Goal: Feedback & Contribution: Leave review/rating

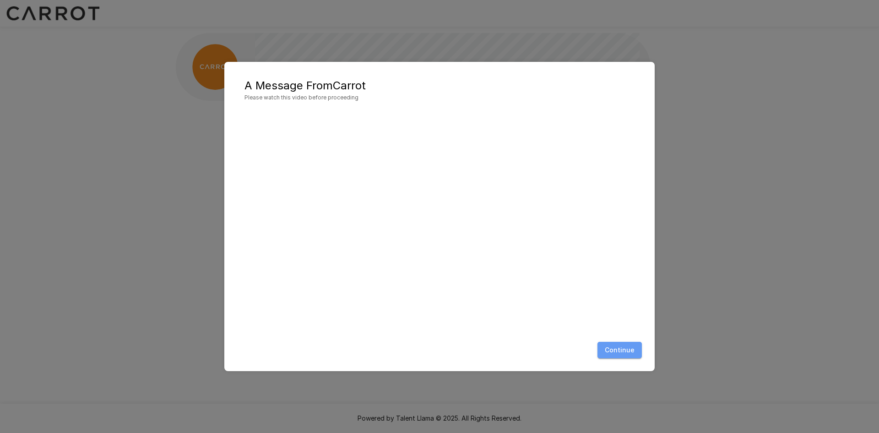
click at [625, 350] on button "Continue" at bounding box center [620, 350] width 44 height 17
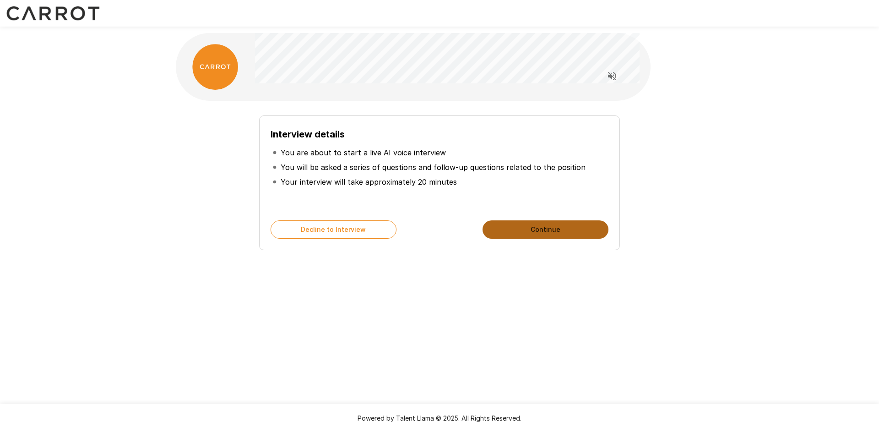
click at [547, 233] on button "Continue" at bounding box center [546, 229] width 126 height 18
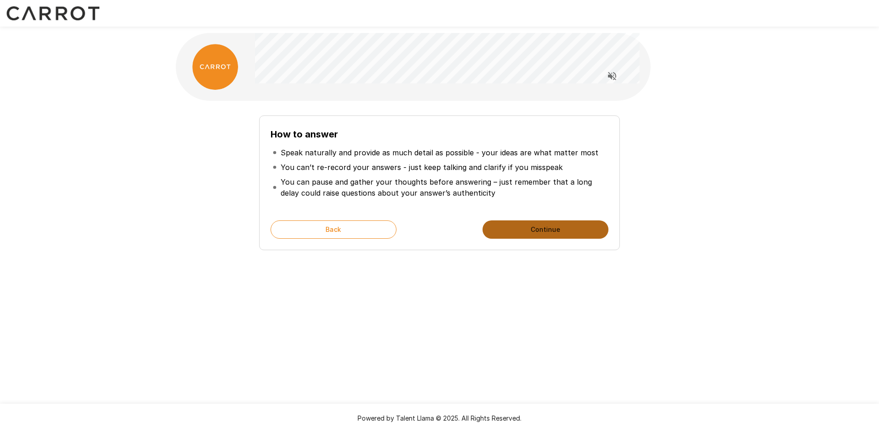
click at [549, 232] on button "Continue" at bounding box center [546, 229] width 126 height 18
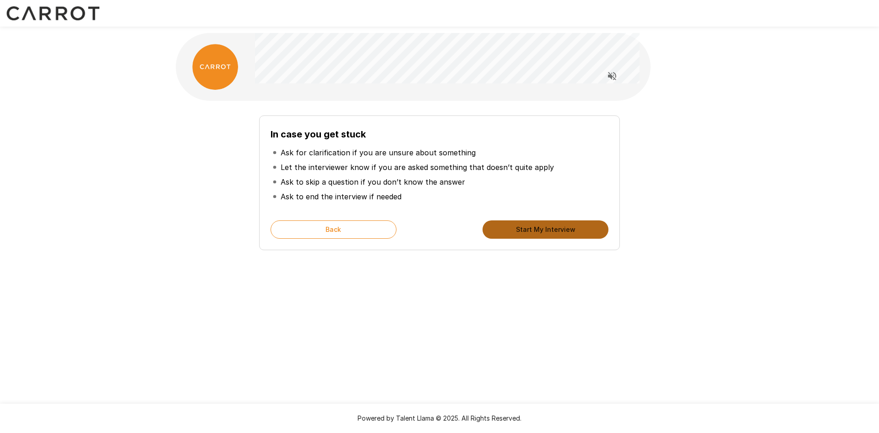
click at [531, 225] on button "Start My Interview" at bounding box center [546, 229] width 126 height 18
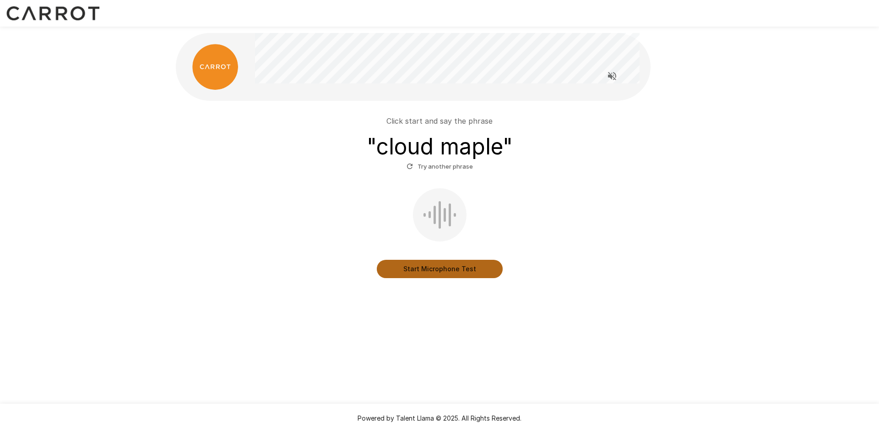
click at [469, 268] on button "Start Microphone Test" at bounding box center [440, 269] width 126 height 18
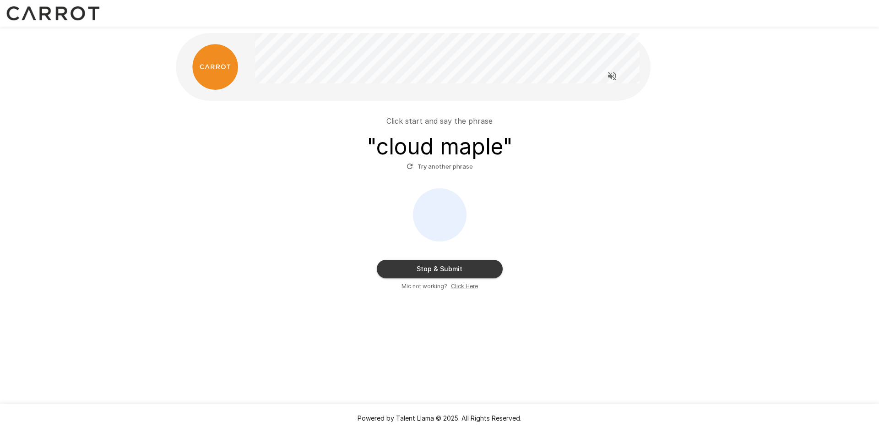
click at [430, 267] on button "Stop & Submit" at bounding box center [440, 269] width 126 height 18
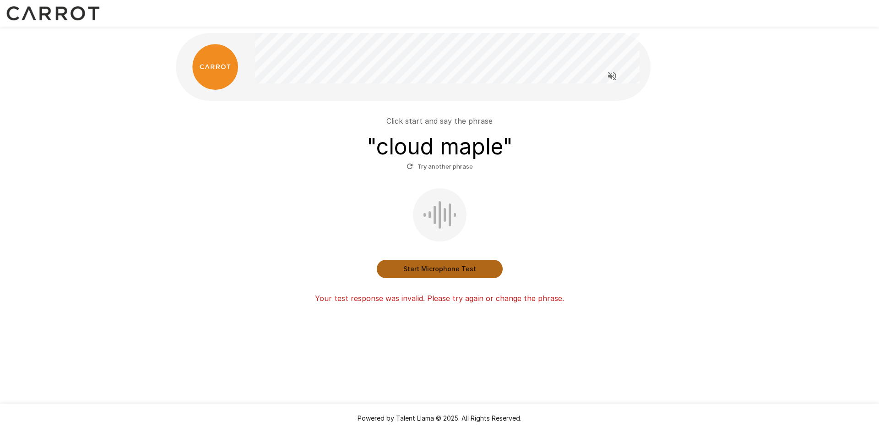
click at [437, 268] on button "Start Microphone Test" at bounding box center [440, 269] width 126 height 18
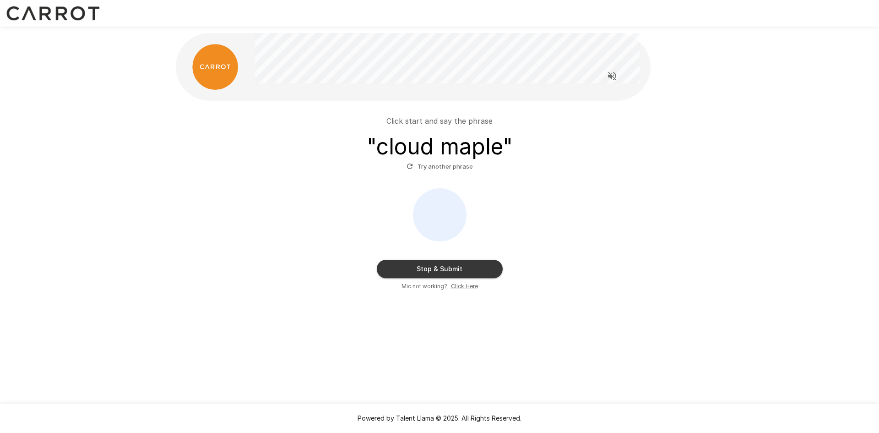
click at [437, 268] on button "Stop & Submit" at bounding box center [440, 269] width 126 height 18
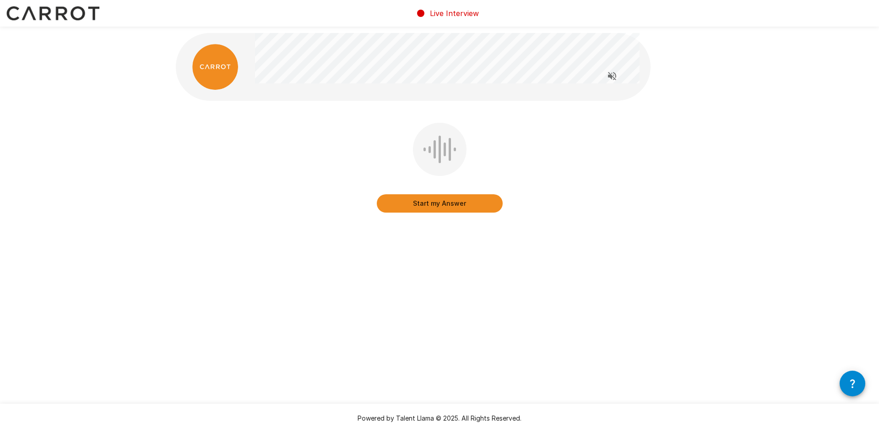
click at [436, 205] on button "Start my Answer" at bounding box center [440, 203] width 126 height 18
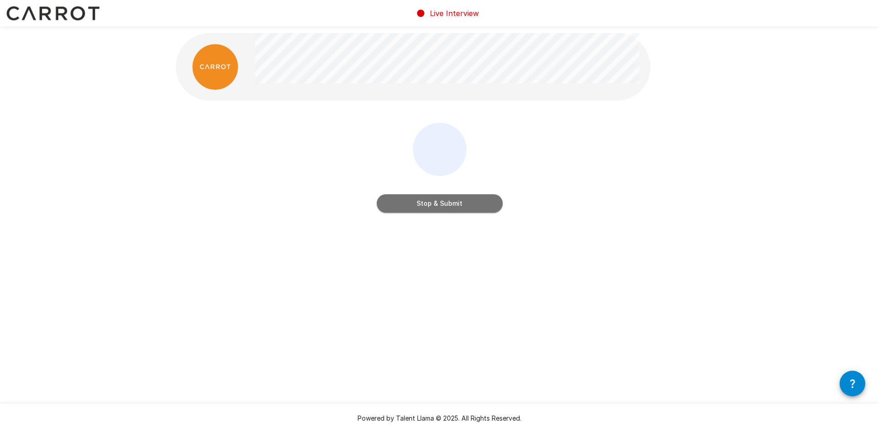
click at [436, 205] on button "Stop & Submit" at bounding box center [440, 203] width 126 height 18
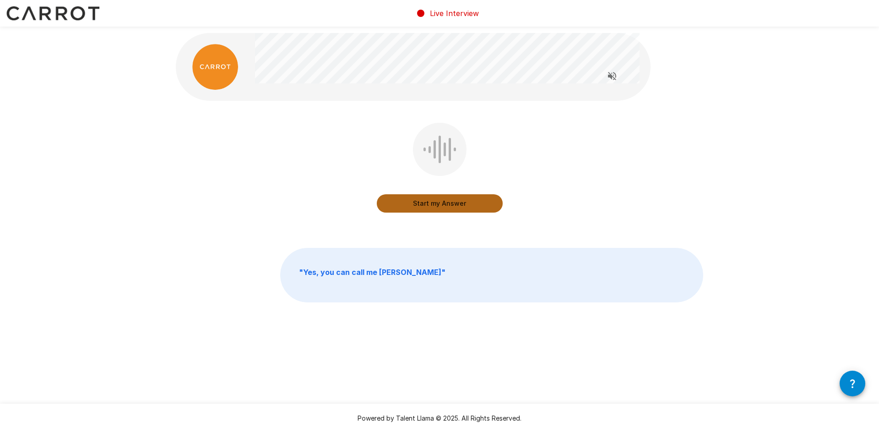
click at [446, 205] on button "Start my Answer" at bounding box center [440, 203] width 126 height 18
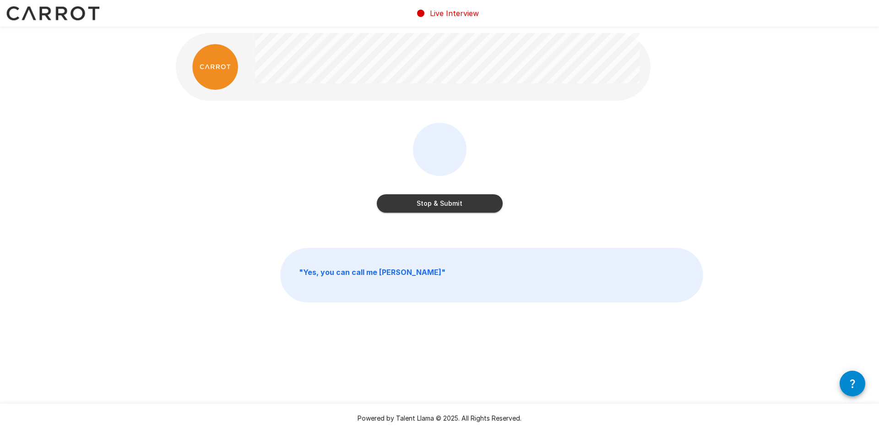
click at [441, 202] on button "Stop & Submit" at bounding box center [440, 203] width 126 height 18
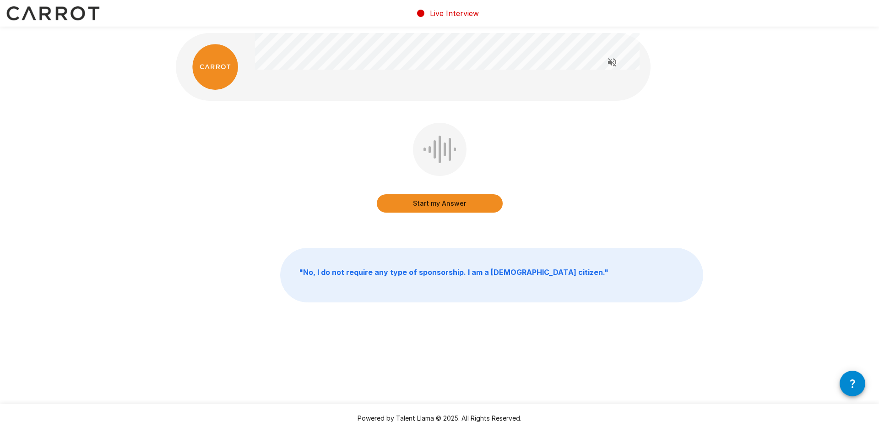
click at [446, 207] on button "Start my Answer" at bounding box center [440, 203] width 126 height 18
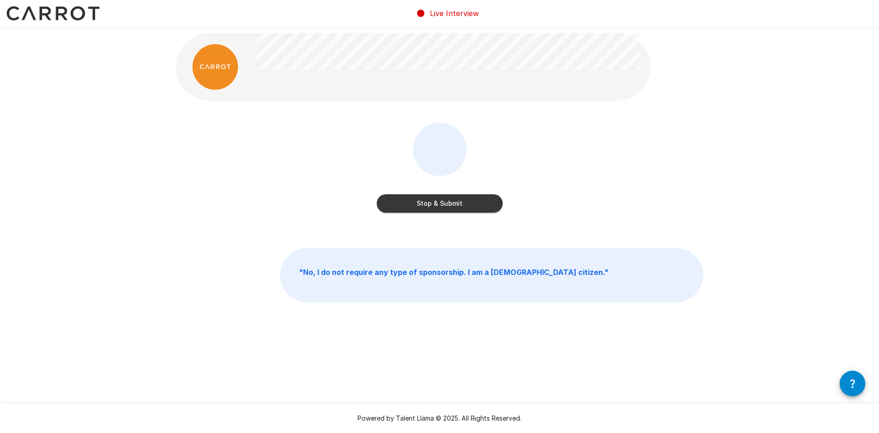
click at [446, 204] on button "Stop & Submit" at bounding box center [440, 203] width 126 height 18
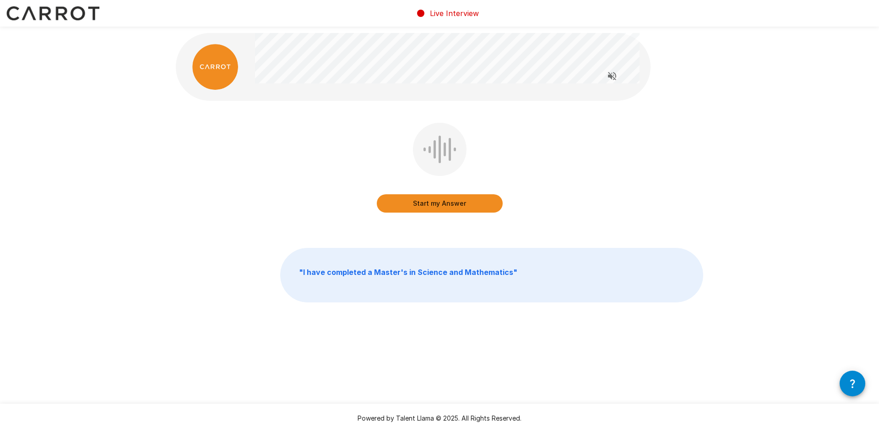
click at [449, 197] on button "Start my Answer" at bounding box center [440, 203] width 126 height 18
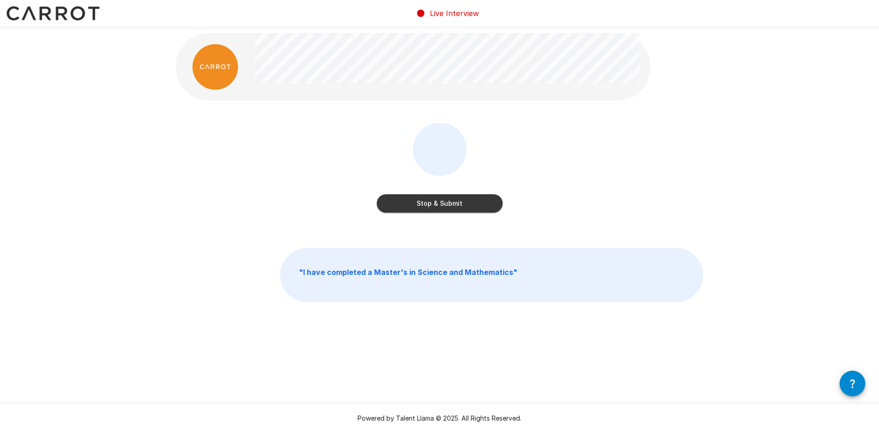
click at [448, 201] on button "Stop & Submit" at bounding box center [440, 203] width 126 height 18
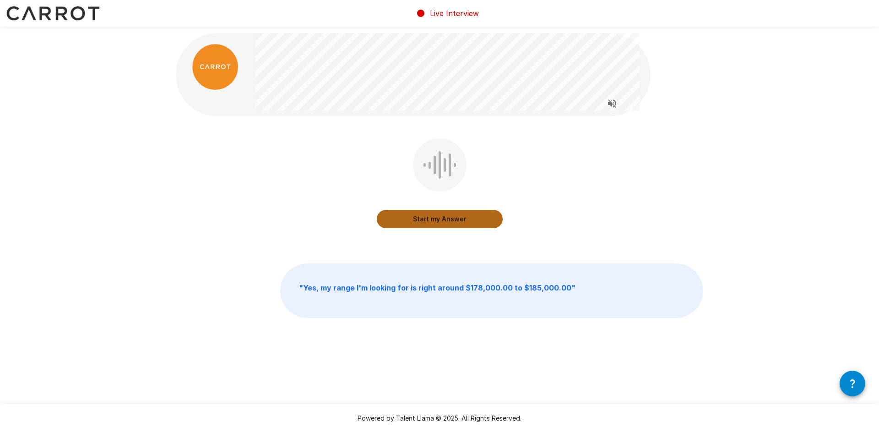
click at [432, 219] on button "Start my Answer" at bounding box center [440, 219] width 126 height 18
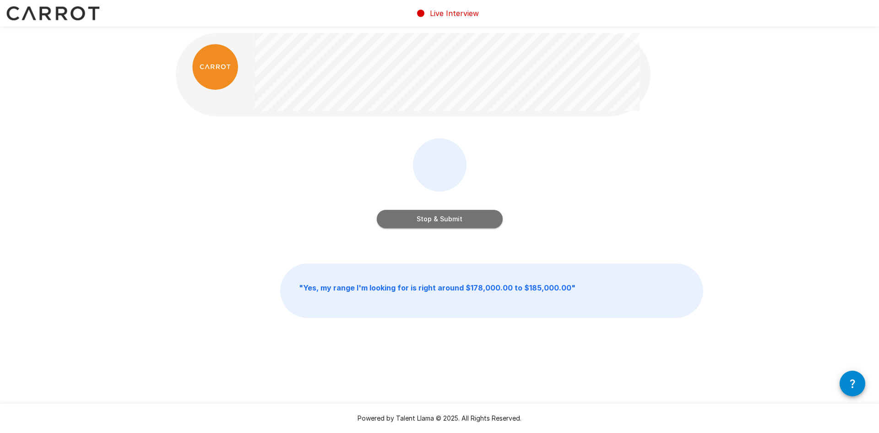
click at [449, 219] on button "Stop & Submit" at bounding box center [440, 219] width 126 height 18
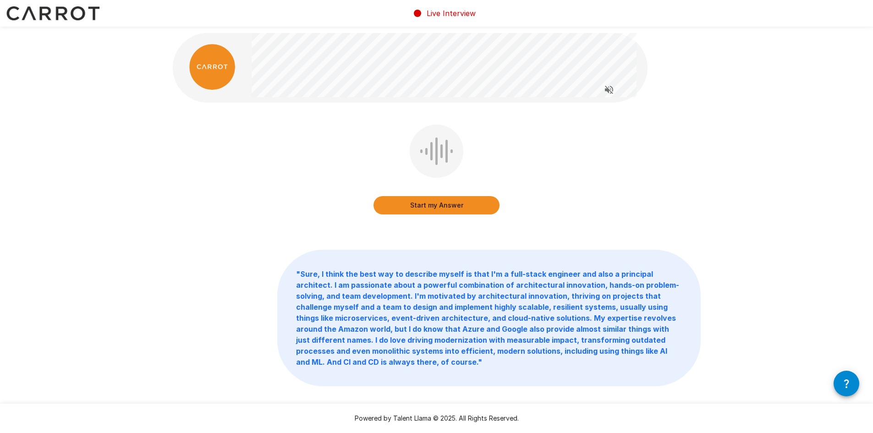
click at [441, 205] on button "Start my Answer" at bounding box center [436, 205] width 126 height 18
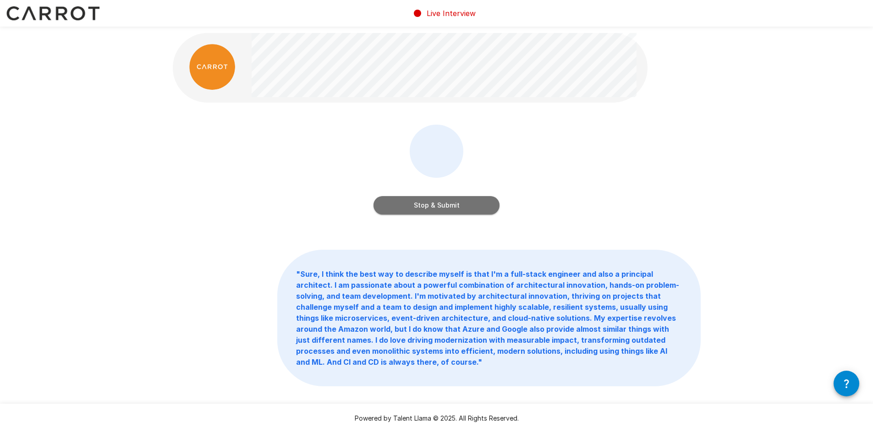
click at [434, 206] on button "Stop & Submit" at bounding box center [436, 205] width 126 height 18
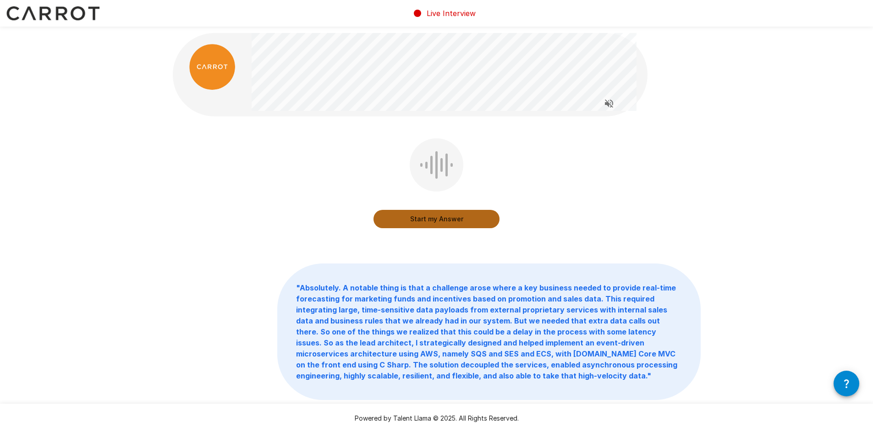
click at [441, 218] on button "Start my Answer" at bounding box center [436, 219] width 126 height 18
click at [432, 217] on button "Stop & Submit" at bounding box center [436, 219] width 126 height 18
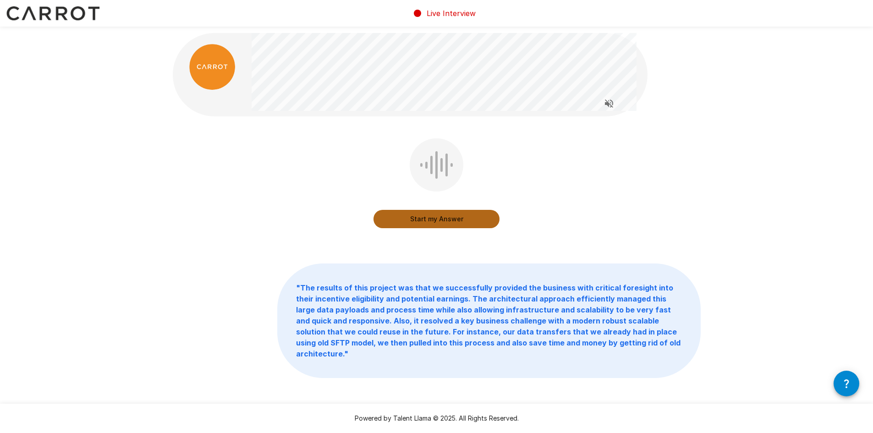
click at [433, 215] on button "Start my Answer" at bounding box center [436, 219] width 126 height 18
click at [434, 221] on button "Stop & Submit" at bounding box center [436, 219] width 126 height 18
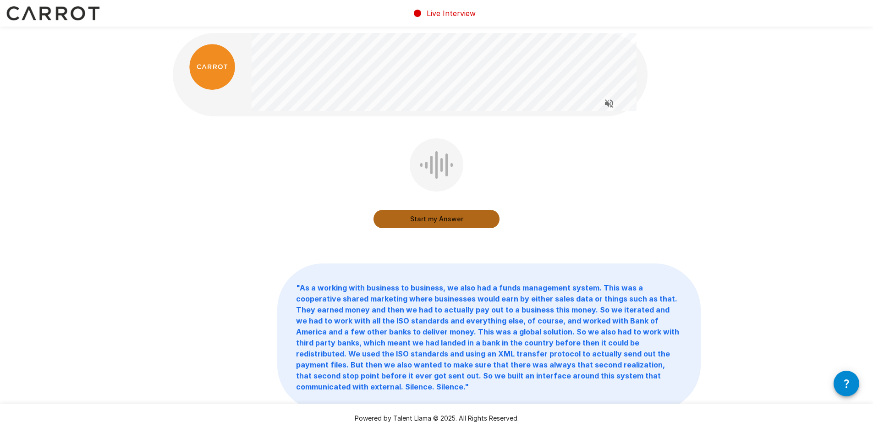
click at [438, 215] on button "Start my Answer" at bounding box center [436, 219] width 126 height 18
click at [444, 213] on button "Stop & Submit" at bounding box center [436, 219] width 126 height 18
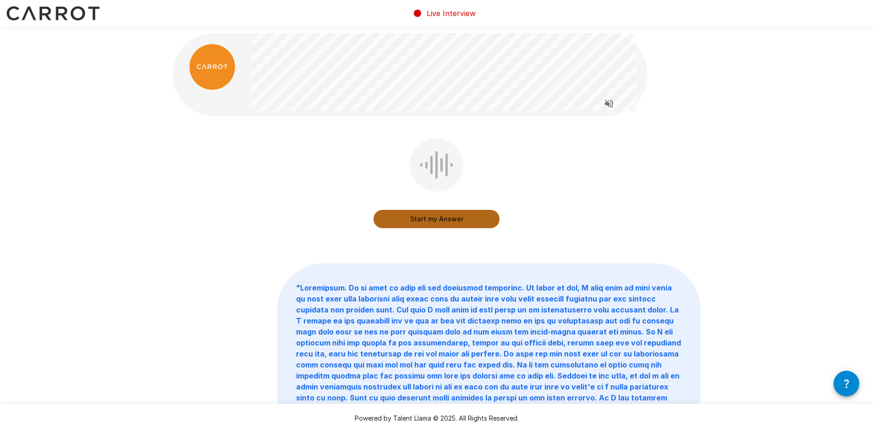
click at [440, 217] on button "Start my Answer" at bounding box center [436, 219] width 126 height 18
click at [439, 215] on button "Stop & Submit" at bounding box center [436, 219] width 126 height 18
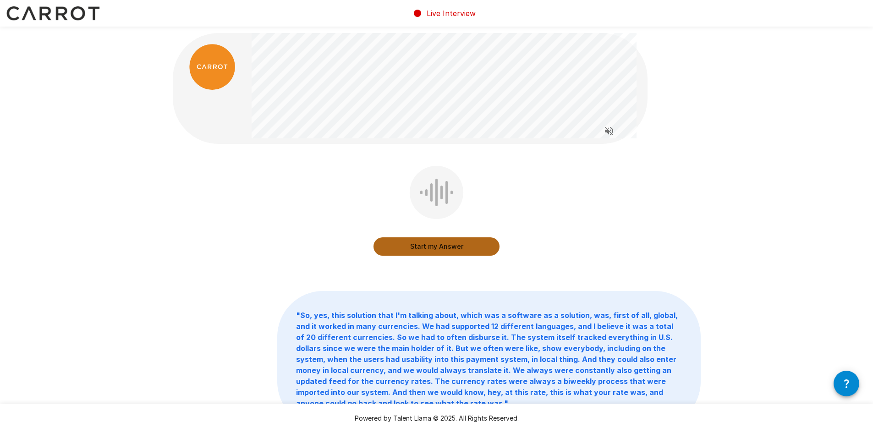
click at [450, 245] on button "Start my Answer" at bounding box center [436, 246] width 126 height 18
click at [448, 250] on button "Stop & Submit" at bounding box center [436, 246] width 126 height 18
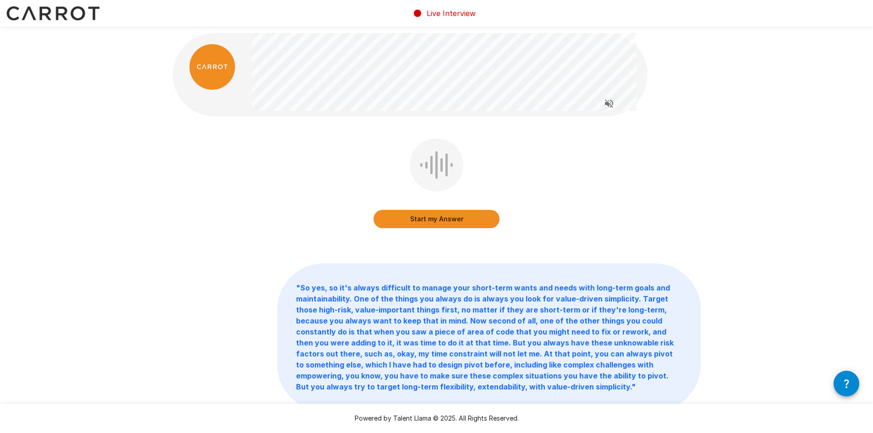
click at [451, 220] on button "Start my Answer" at bounding box center [436, 219] width 126 height 18
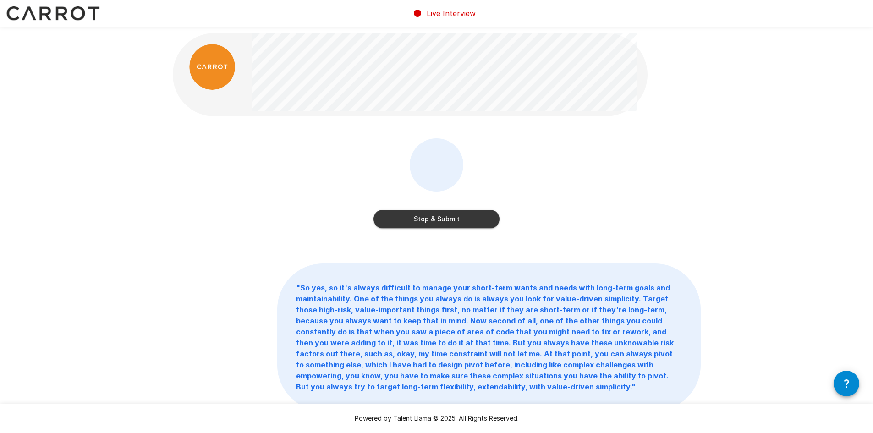
click at [442, 216] on button "Stop & Submit" at bounding box center [436, 219] width 126 height 18
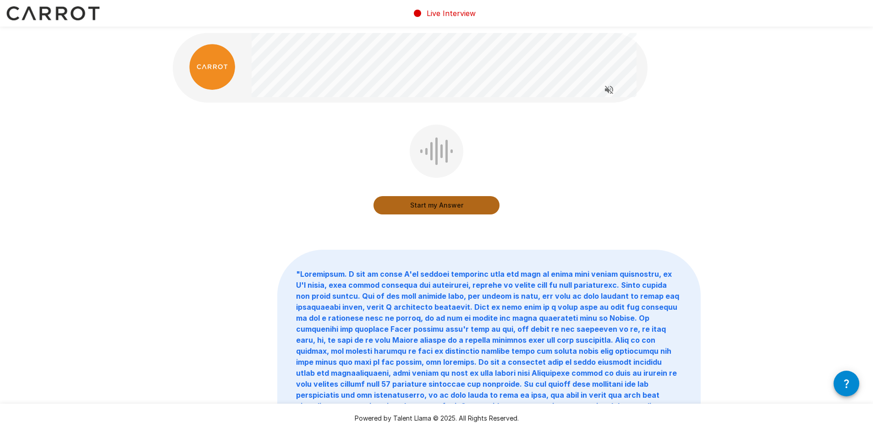
click at [432, 207] on button "Start my Answer" at bounding box center [436, 205] width 126 height 18
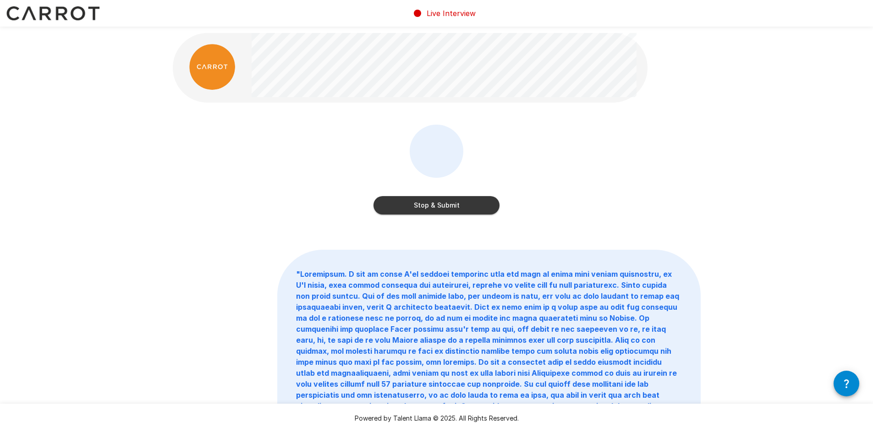
click at [469, 204] on button "Stop & Submit" at bounding box center [436, 205] width 126 height 18
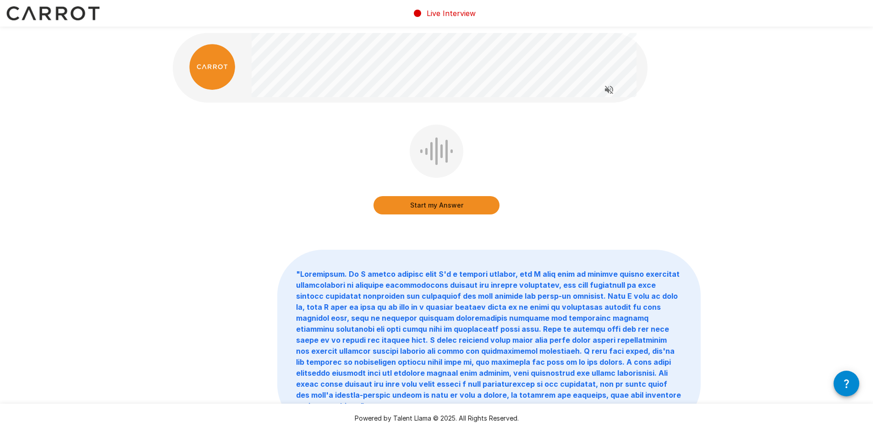
click at [434, 203] on button "Start my Answer" at bounding box center [436, 205] width 126 height 18
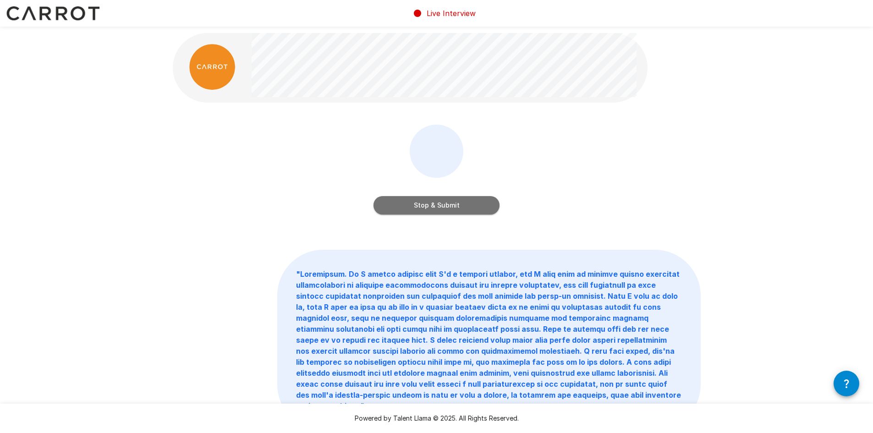
click at [454, 205] on button "Stop & Submit" at bounding box center [436, 205] width 126 height 18
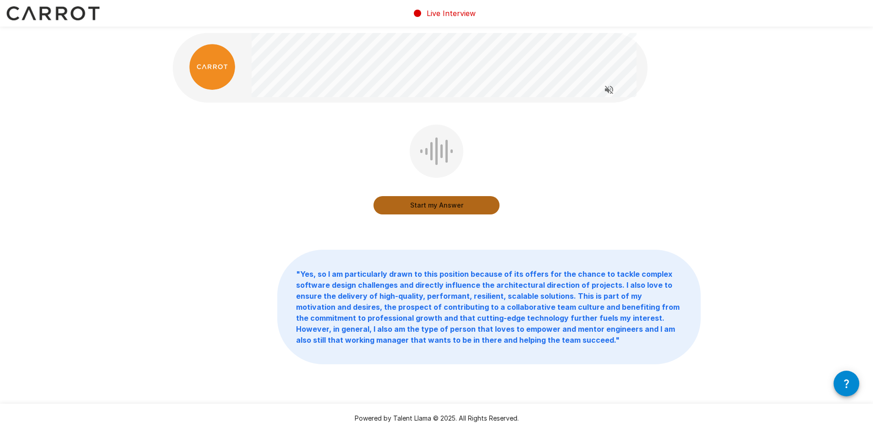
click at [439, 206] on button "Start my Answer" at bounding box center [436, 205] width 126 height 18
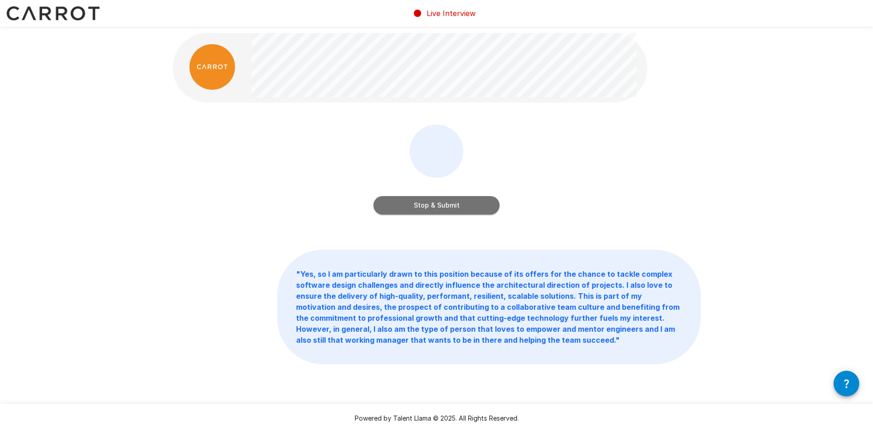
click at [448, 204] on button "Stop & Submit" at bounding box center [436, 205] width 126 height 18
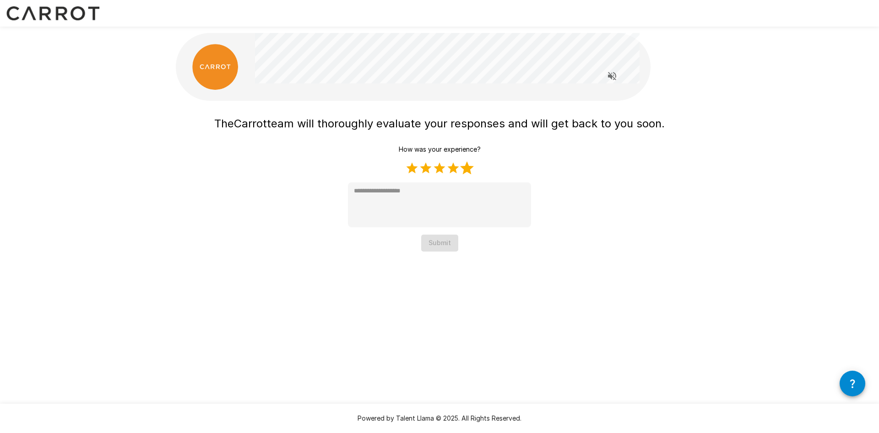
click at [463, 168] on label "5 Stars" at bounding box center [467, 168] width 14 height 14
type textarea "*"
click at [438, 246] on button "Submit" at bounding box center [439, 243] width 37 height 17
